Goal: Transaction & Acquisition: Book appointment/travel/reservation

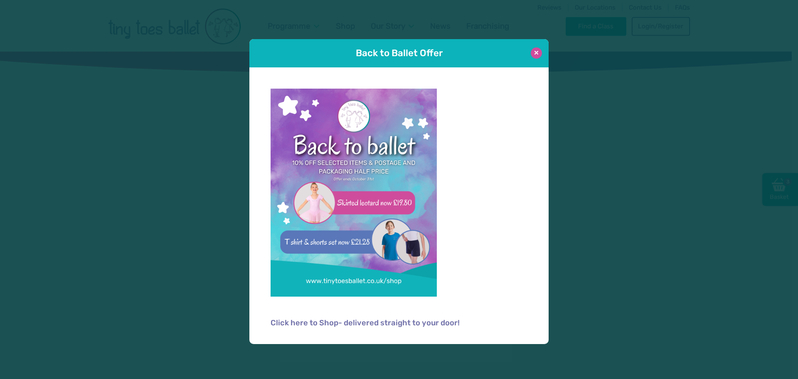
type input "**********"
click at [537, 54] on button at bounding box center [536, 52] width 11 height 11
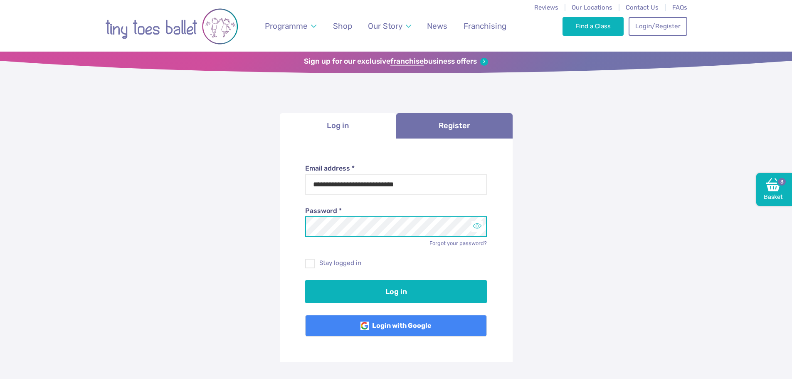
click at [476, 227] on button "Toggle password visibility" at bounding box center [476, 226] width 11 height 11
click at [347, 263] on label "Stay logged in" at bounding box center [396, 263] width 182 height 9
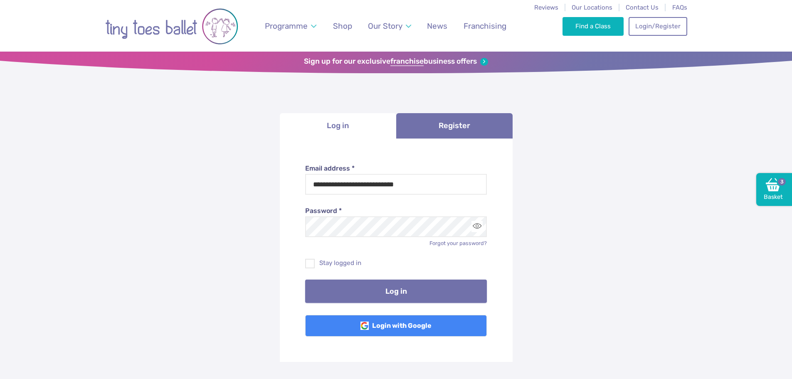
click at [347, 294] on button "Log in" at bounding box center [396, 290] width 182 height 23
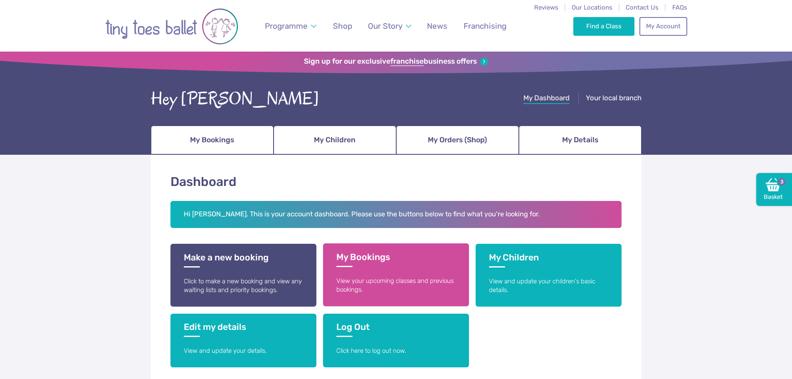
click at [417, 259] on h3 "My Bookings" at bounding box center [395, 258] width 119 height 15
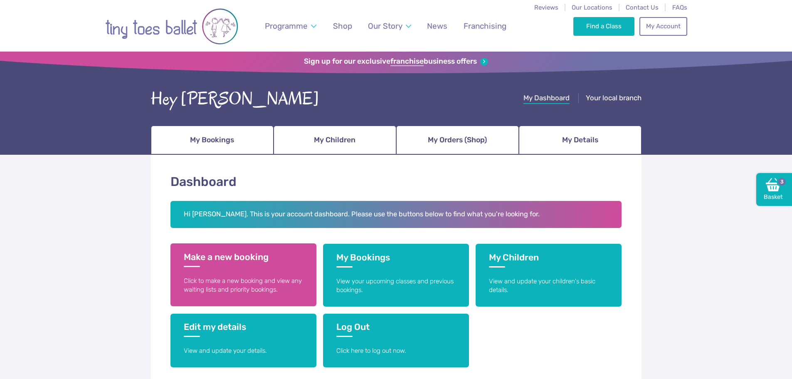
click at [266, 274] on link "Make a new booking Click to make a new booking and view any waiting lists and p…" at bounding box center [243, 274] width 146 height 63
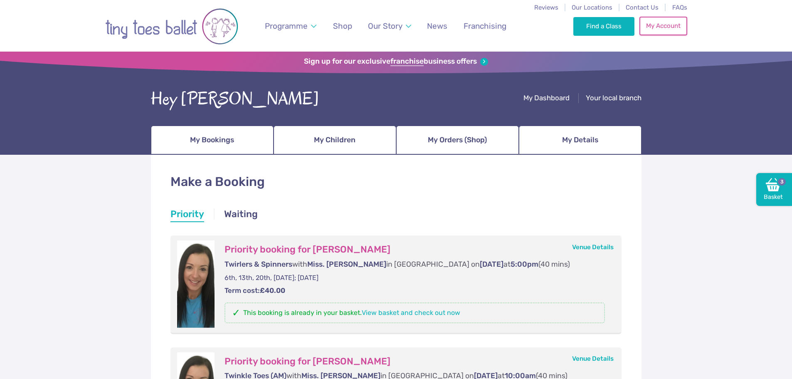
click at [649, 29] on link "My Account" at bounding box center [662, 26] width 47 height 18
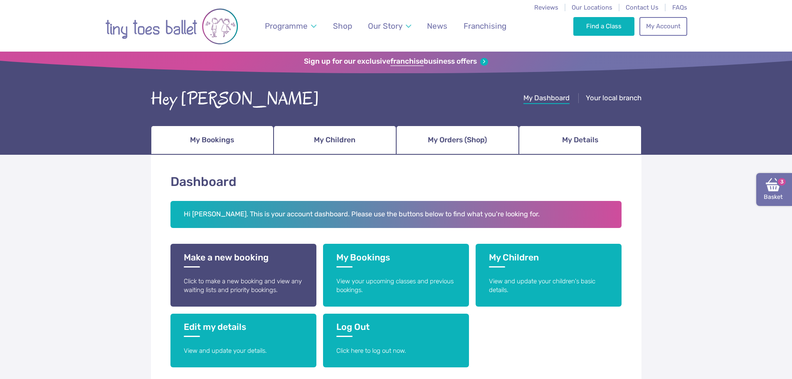
click at [769, 190] on img at bounding box center [773, 184] width 15 height 15
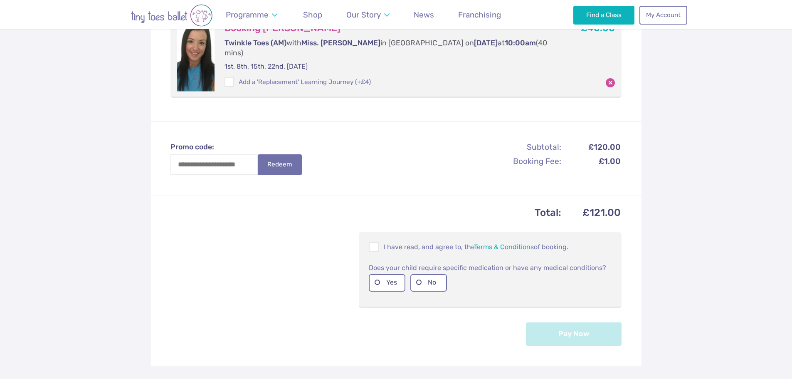
scroll to position [416, 0]
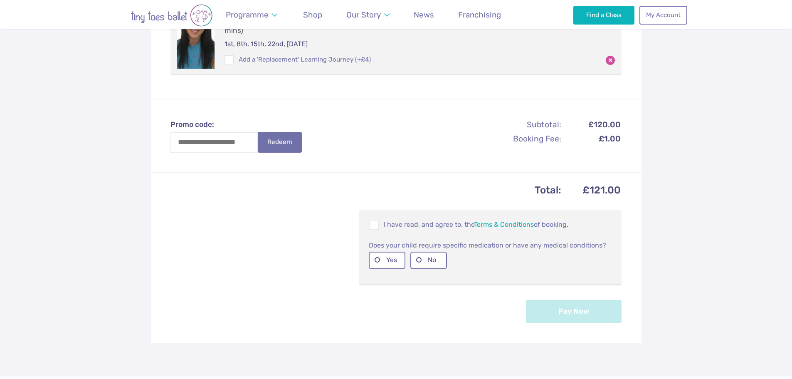
click at [376, 216] on div "I have read, and agree to, the Terms & Conditions of booking." at bounding box center [489, 224] width 249 height 17
click at [374, 222] on span at bounding box center [374, 226] width 9 height 8
click at [418, 250] on ul "Yes No" at bounding box center [490, 262] width 243 height 24
click at [435, 251] on label "No" at bounding box center [428, 259] width 37 height 17
click at [580, 299] on button "Pay Now" at bounding box center [574, 310] width 96 height 23
